Goal: Communication & Community: Answer question/provide support

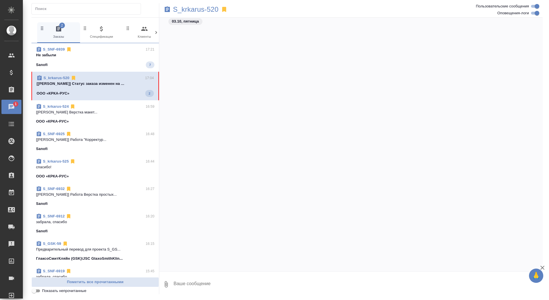
scroll to position [27021, 0]
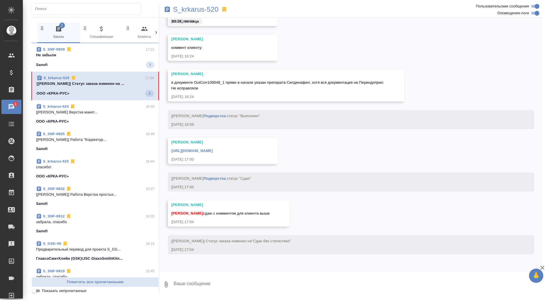
click at [245, 276] on textarea at bounding box center [357, 284] width 369 height 19
type textarea "забрала, спасибо"
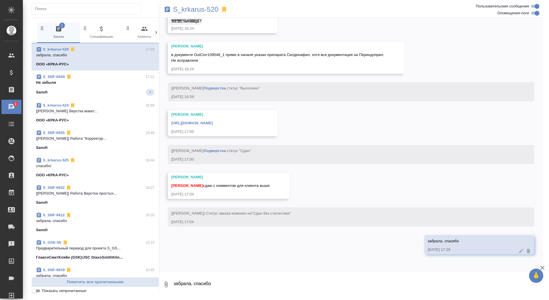
click at [213, 121] on link "https://drive.awatera.com/apps/files/files/10519719?dir=/Shares/%D0%9E%D0%9E%D0…" at bounding box center [191, 123] width 41 height 4
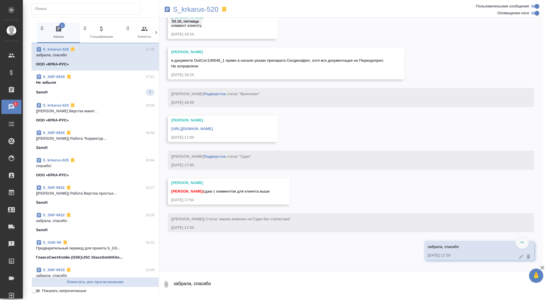
click at [171, 59] on div "Грабко Мария в документе OutCorr109548_1 прямо в начале указан препарата Силден…" at bounding box center [286, 63] width 236 height 32
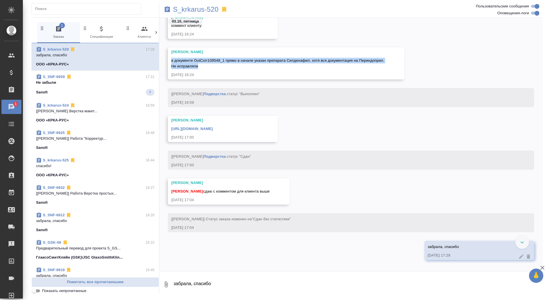
drag, startPoint x: 199, startPoint y: 67, endPoint x: 165, endPoint y: 57, distance: 35.8
click at [165, 57] on div "Грабко Мария в документе OutCorr109548_1 прямо в начале указан препарата Силден…" at bounding box center [350, 67] width 383 height 41
copy span "в документе OutCorr109548_1 прямо в начале указан препарата Силденафил, хотя вс…"
click at [122, 88] on span "S_SNF-6939 17:21 Не забыли Sanofi 7" at bounding box center [95, 85] width 118 height 22
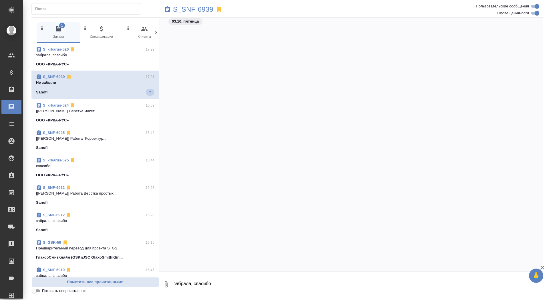
scroll to position [4796, 0]
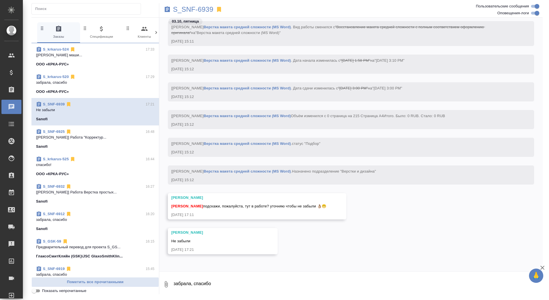
click at [106, 59] on span "S_krkarus-524 17:33 [Грабко Мария] Работа Постредактура маши... ООО «КРКА-РУС»" at bounding box center [95, 57] width 118 height 21
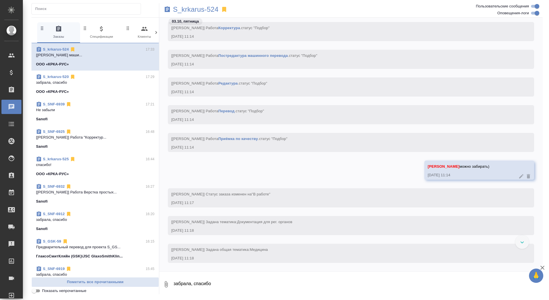
scroll to position [1857, 0]
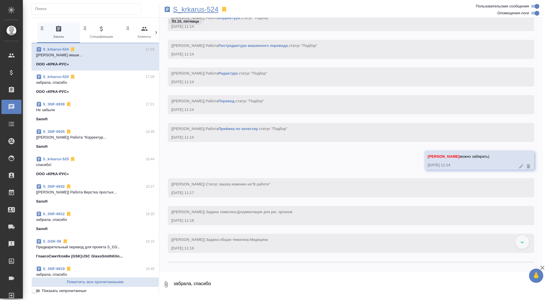
click at [197, 9] on p "S_krkarus-524" at bounding box center [195, 10] width 45 height 6
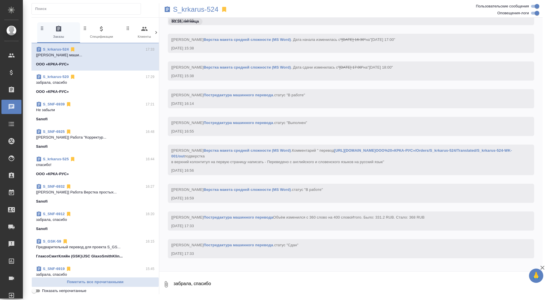
scroll to position [3078, 0]
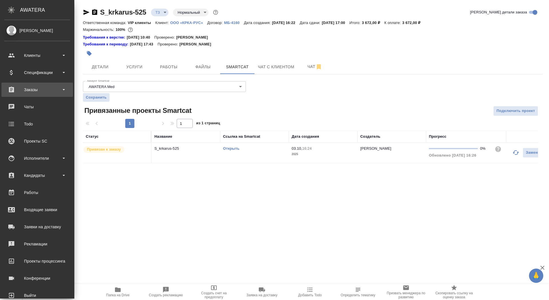
click at [21, 87] on div "Заказы" at bounding box center [37, 89] width 66 height 9
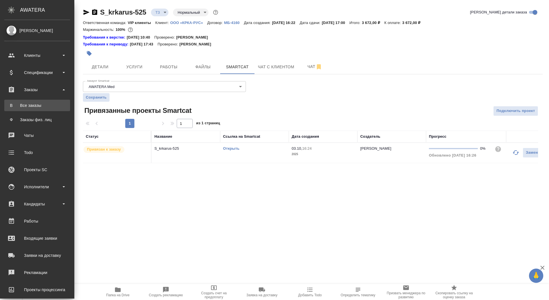
click at [21, 111] on link "В Все заказы" at bounding box center [37, 105] width 66 height 11
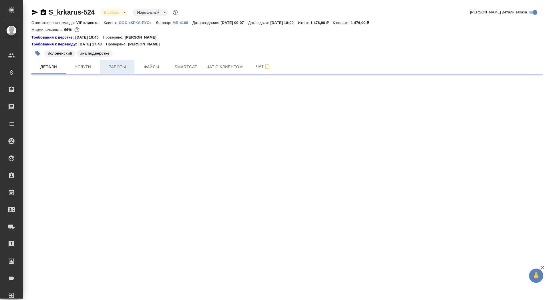
select select "RU"
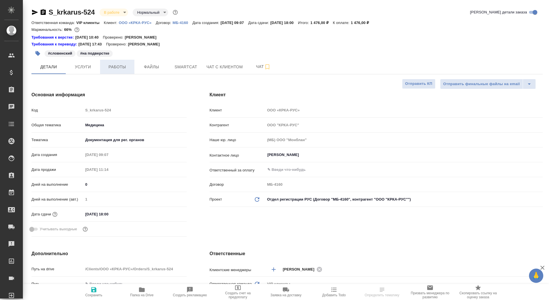
type textarea "x"
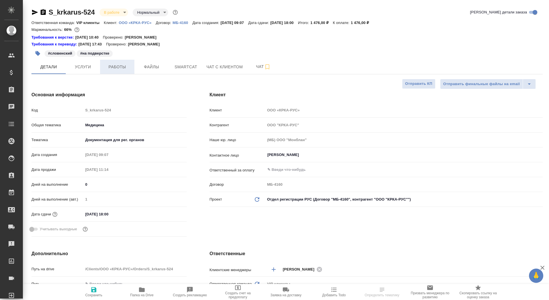
type textarea "x"
click at [121, 70] on span "Работы" at bounding box center [116, 66] width 27 height 7
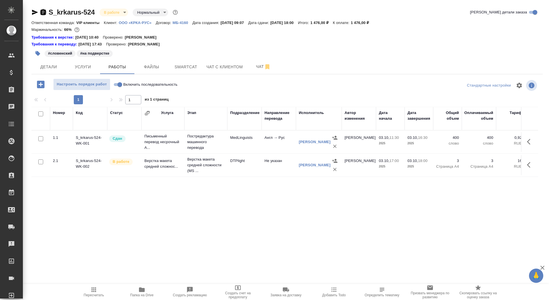
click at [41, 12] on icon "button" at bounding box center [43, 12] width 5 height 6
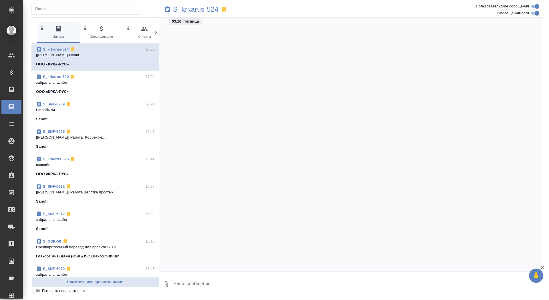
scroll to position [3078, 0]
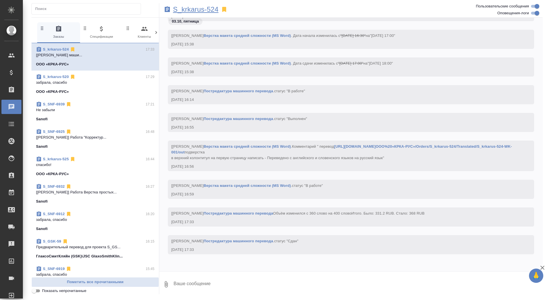
click at [211, 7] on p "S_krkarus-524" at bounding box center [195, 10] width 45 height 6
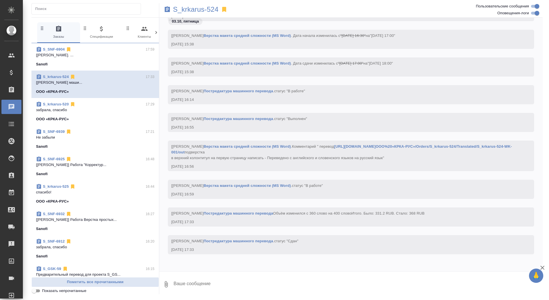
click at [237, 276] on textarea at bounding box center [357, 284] width 369 height 19
type textarea "тут успеваем же?"
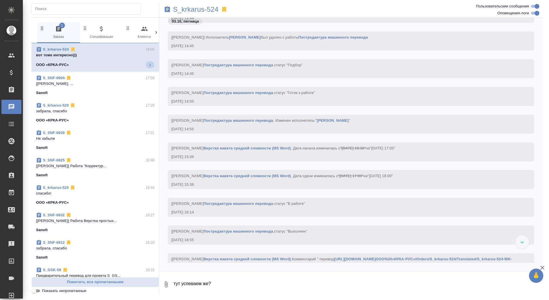
scroll to position [3112, 0]
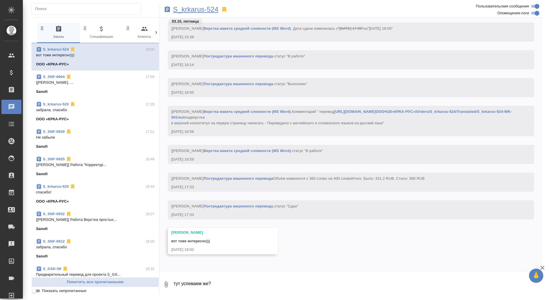
click at [202, 10] on p "S_krkarus-524" at bounding box center [195, 10] width 45 height 6
click at [190, 284] on textarea "тут успеваем же?" at bounding box center [357, 284] width 369 height 19
type textarea "спасибо!"
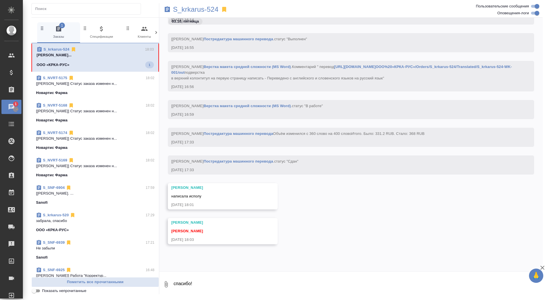
scroll to position [3217, 0]
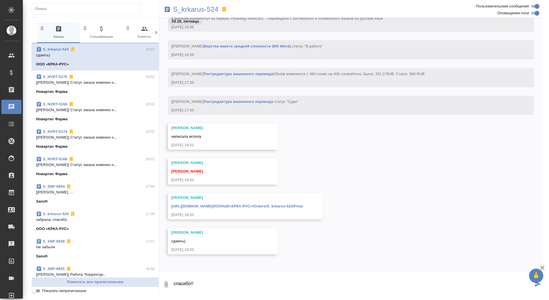
type textarea "спасибо!!"
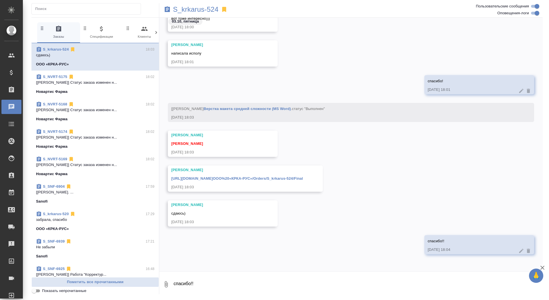
click at [298, 178] on link "https://drive.awatera.com/apps/files/files/10585298?dir=/Shares/ООО%20«КРКА-РУС…" at bounding box center [236, 178] width 131 height 4
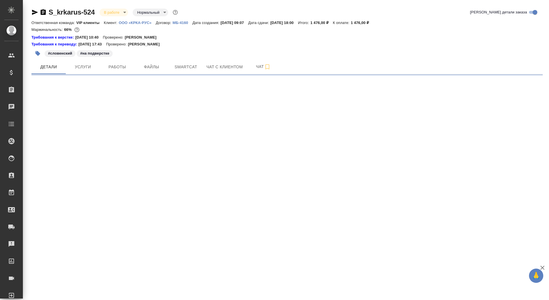
select select "RU"
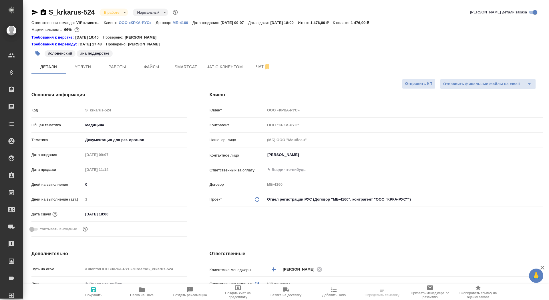
type textarea "x"
click at [141, 294] on span "Папка на Drive" at bounding box center [141, 295] width 23 height 4
type textarea "x"
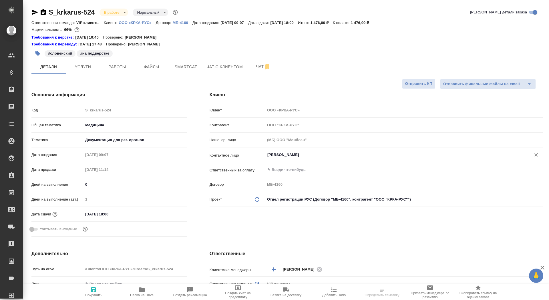
type textarea "x"
select select "RU"
type textarea "x"
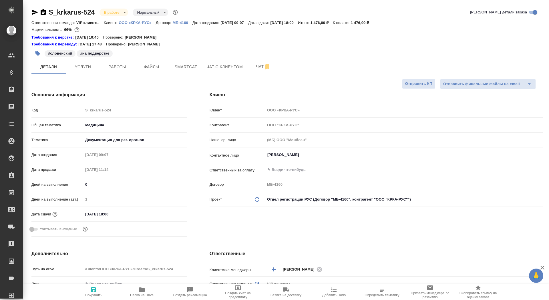
type textarea "x"
click at [250, 64] on span "Чат" at bounding box center [262, 66] width 27 height 7
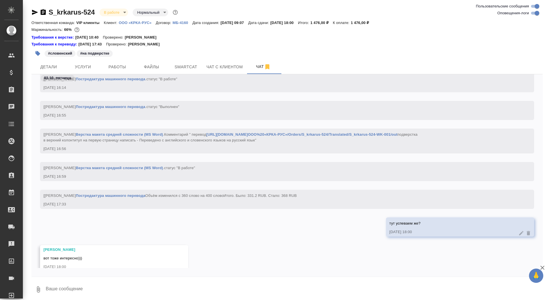
scroll to position [1626, 0]
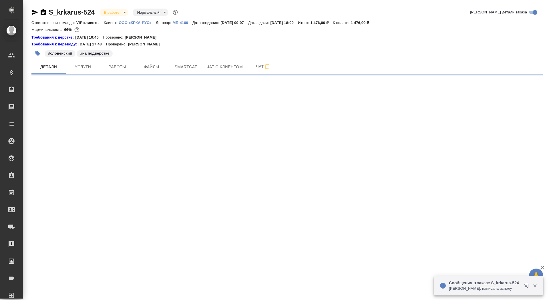
select select "RU"
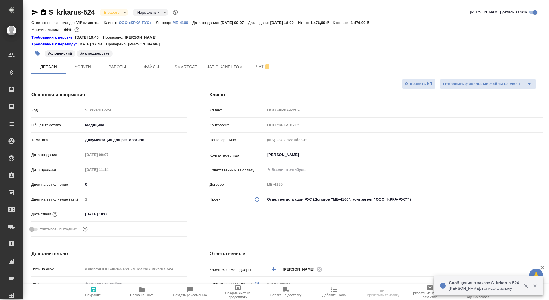
type textarea "x"
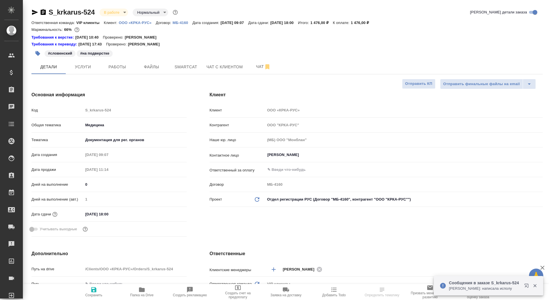
type textarea "x"
select select "RU"
type textarea "x"
